Goal: Check status

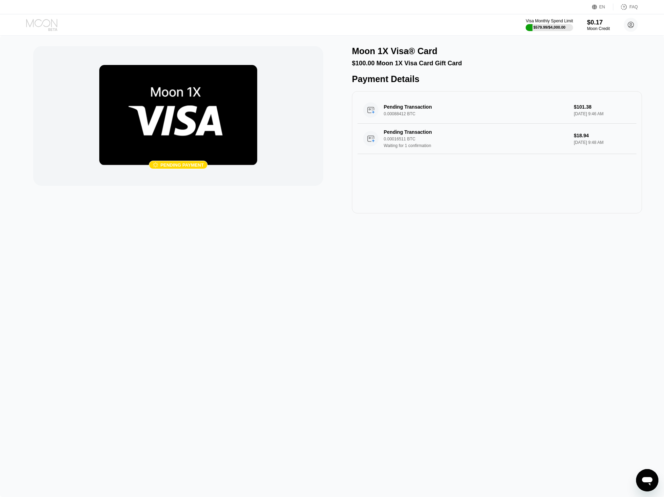
click at [34, 20] on icon at bounding box center [42, 25] width 33 height 12
